Goal: Transaction & Acquisition: Book appointment/travel/reservation

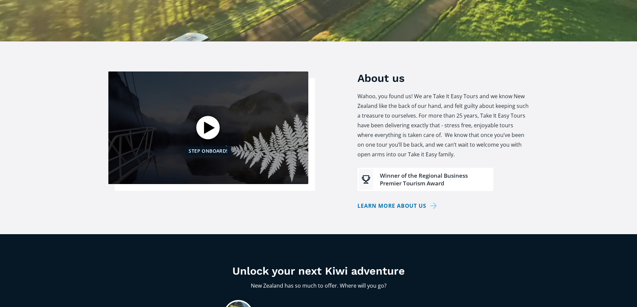
scroll to position [267, 0]
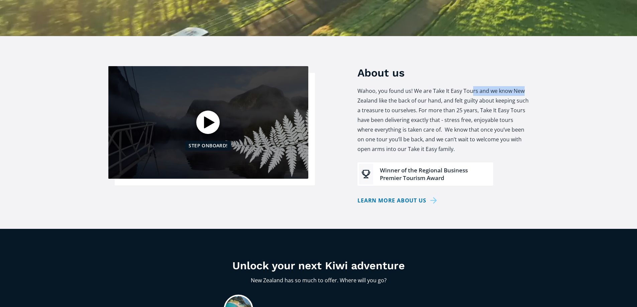
drag, startPoint x: 471, startPoint y: 55, endPoint x: 527, endPoint y: 54, distance: 55.5
click at [527, 86] on p "Wahoo, you found us! We are Take It Easy Tours and we know New Zealand like the…" at bounding box center [443, 120] width 172 height 68
drag, startPoint x: 397, startPoint y: 65, endPoint x: 476, endPoint y: 67, distance: 78.9
click at [476, 86] on p "Wahoo, you found us! We are Take It Easy Tours and we know New Zealand like the…" at bounding box center [443, 120] width 172 height 68
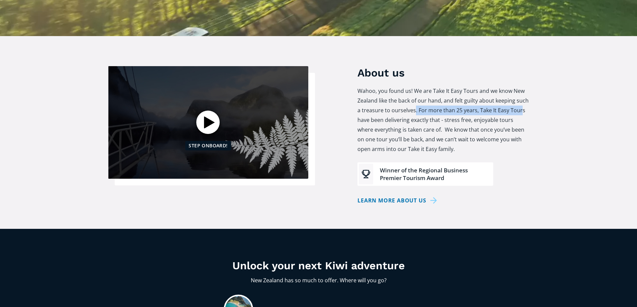
drag, startPoint x: 414, startPoint y: 73, endPoint x: 521, endPoint y: 74, distance: 106.7
click at [521, 86] on p "Wahoo, you found us! We are Take It Easy Tours and we know New Zealand like the…" at bounding box center [443, 120] width 172 height 68
click at [502, 86] on p "Wahoo, you found us! We are Take It Easy Tours and we know New Zealand like the…" at bounding box center [443, 120] width 172 height 68
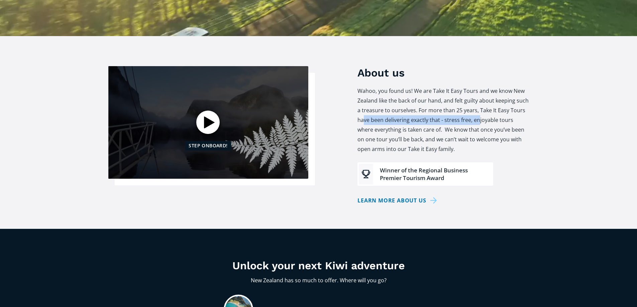
drag, startPoint x: 364, startPoint y: 84, endPoint x: 478, endPoint y: 84, distance: 114.3
click at [478, 86] on p "Wahoo, you found us! We are Take It Easy Tours and we know New Zealand like the…" at bounding box center [443, 120] width 172 height 68
click at [442, 93] on p "Wahoo, you found us! We are Take It Easy Tours and we know New Zealand like the…" at bounding box center [443, 120] width 172 height 68
drag, startPoint x: 464, startPoint y: 85, endPoint x: 528, endPoint y: 86, distance: 63.2
click at [528, 86] on p "Wahoo, you found us! We are Take It Easy Tours and we know New Zealand like the…" at bounding box center [443, 120] width 172 height 68
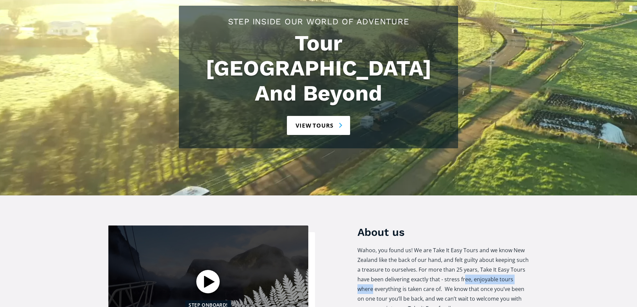
scroll to position [0, 0]
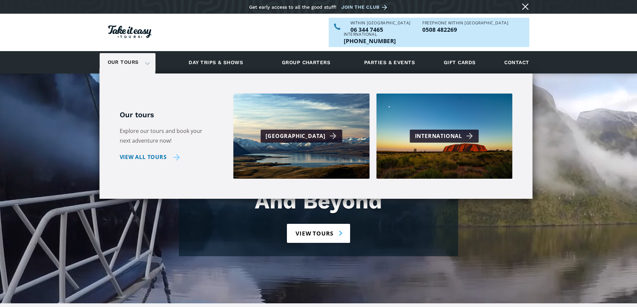
click at [134, 152] on link "View all tours" at bounding box center [150, 157] width 61 height 10
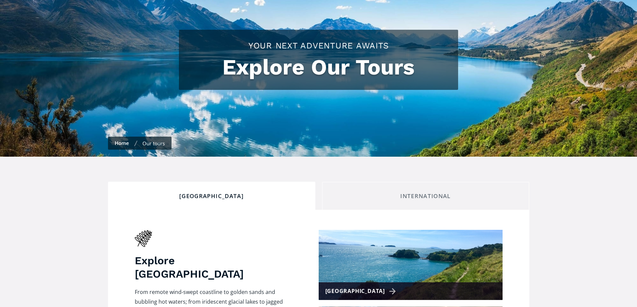
scroll to position [134, 0]
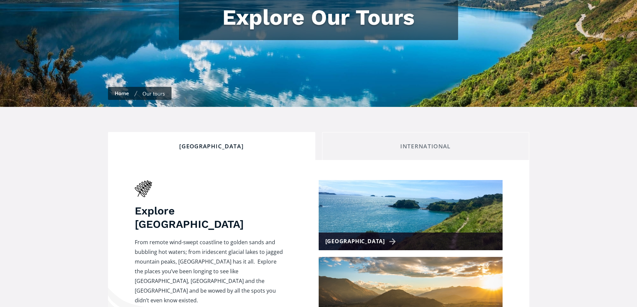
checkbox input "true"
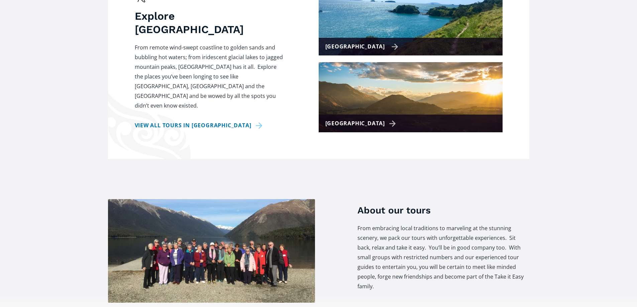
scroll to position [234, 0]
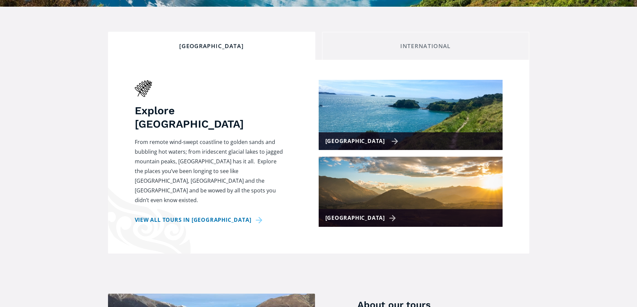
click at [377, 95] on img at bounding box center [411, 115] width 184 height 70
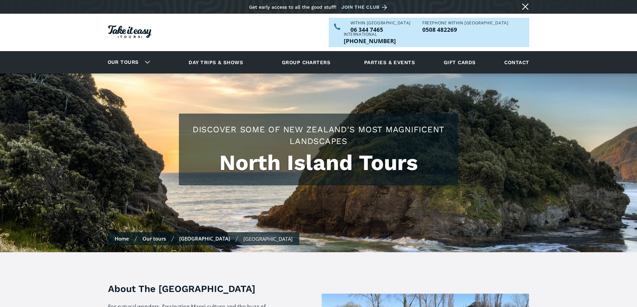
checkbox input "true"
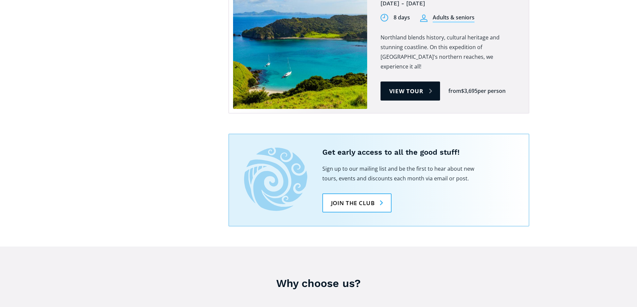
scroll to position [1304, 0]
